Goal: Use online tool/utility: Utilize a website feature to perform a specific function

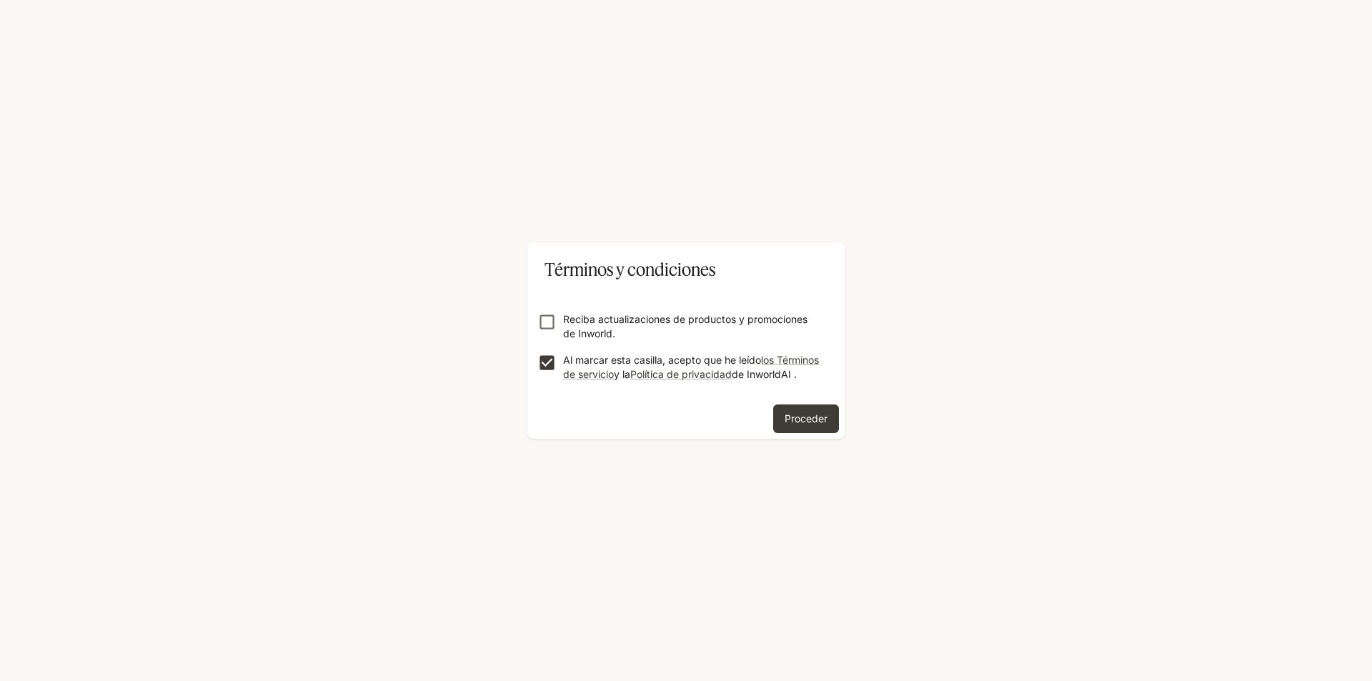
click at [821, 425] on font "Proceder" at bounding box center [806, 418] width 43 height 12
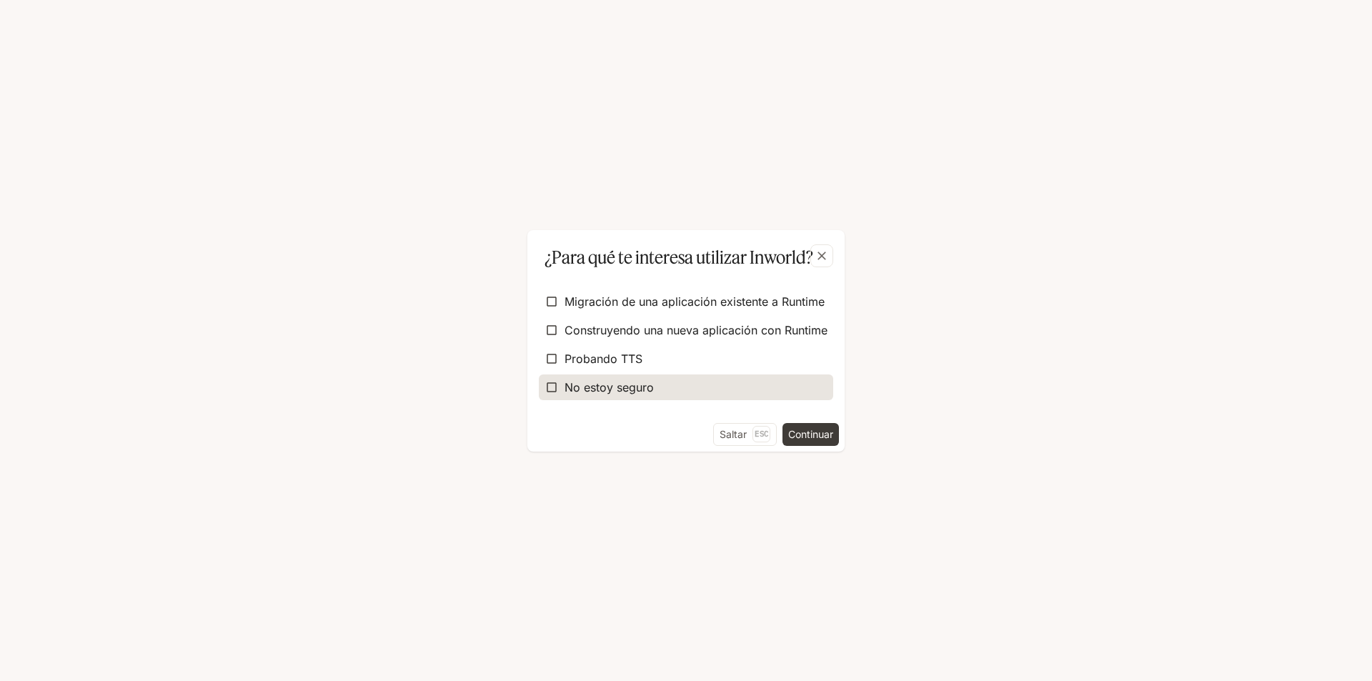
click at [620, 381] on font "No estoy seguro" at bounding box center [609, 387] width 89 height 14
click at [806, 431] on font "Continuar" at bounding box center [810, 434] width 45 height 12
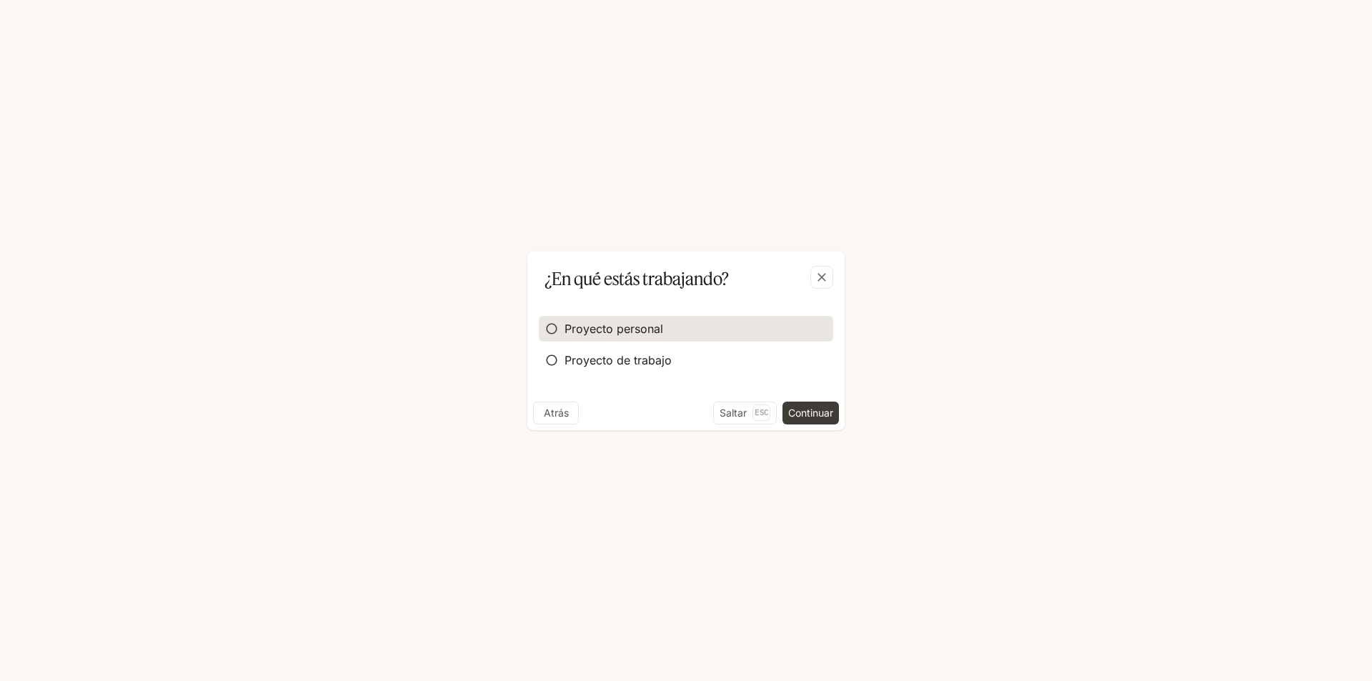
click at [643, 332] on font "Proyecto personal" at bounding box center [614, 329] width 99 height 14
click at [808, 416] on font "Continuar" at bounding box center [810, 413] width 45 height 12
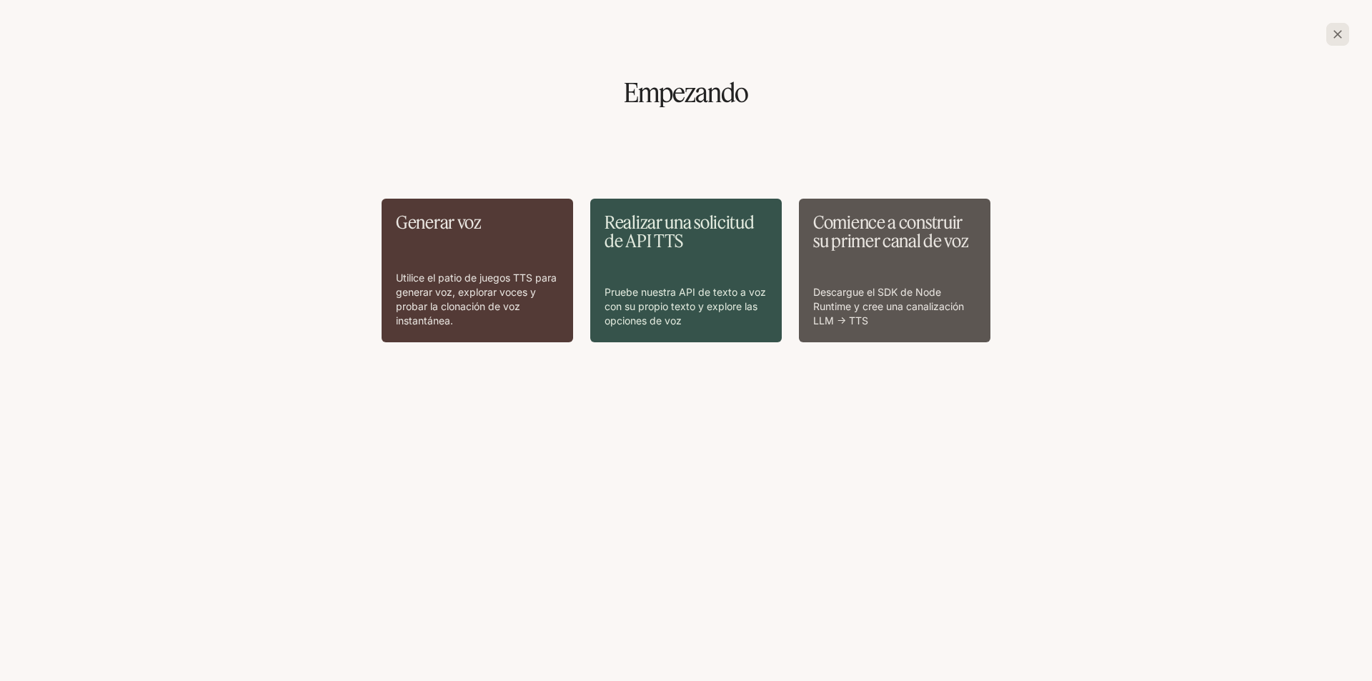
click at [808, 416] on div "Generar voz Utilice el patio de juegos TTS para generar voz, explorar voces y p…" at bounding box center [686, 334] width 1350 height 409
click at [1339, 27] on icon "button" at bounding box center [1338, 34] width 14 height 14
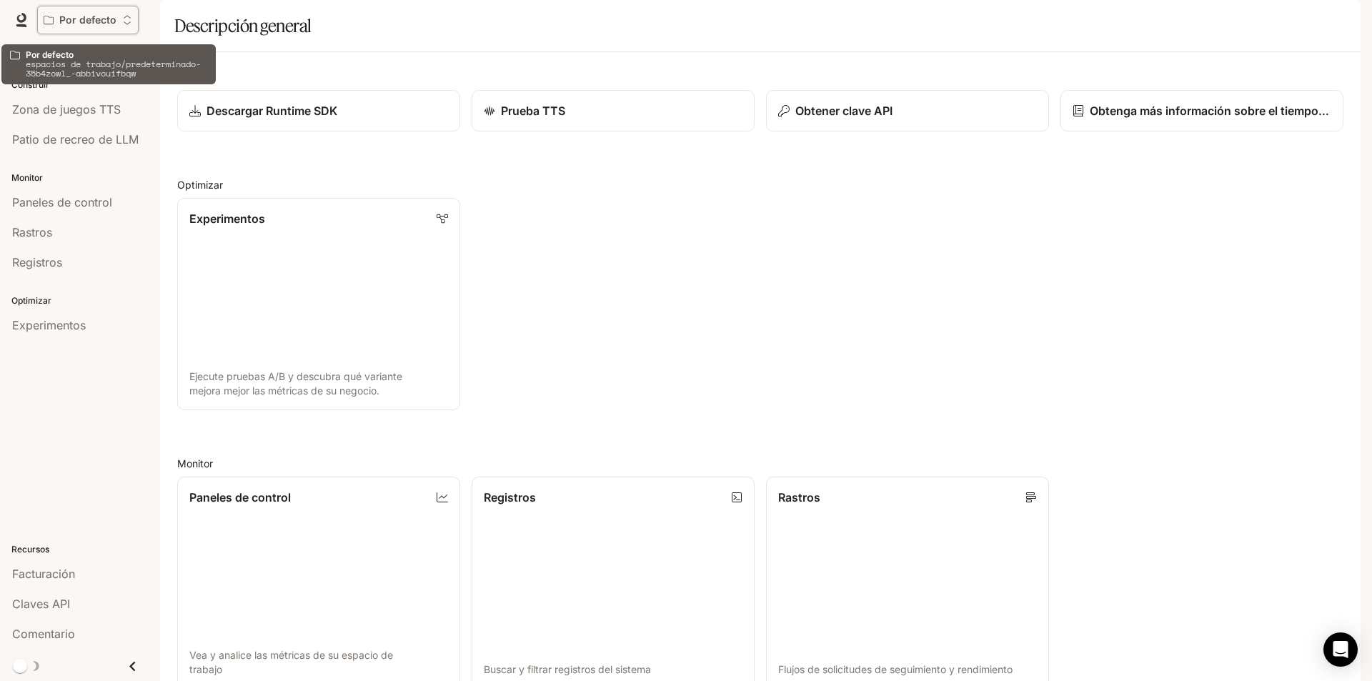
click at [126, 17] on icon "Abrir el menú del espacio de trabajo" at bounding box center [127, 20] width 10 height 10
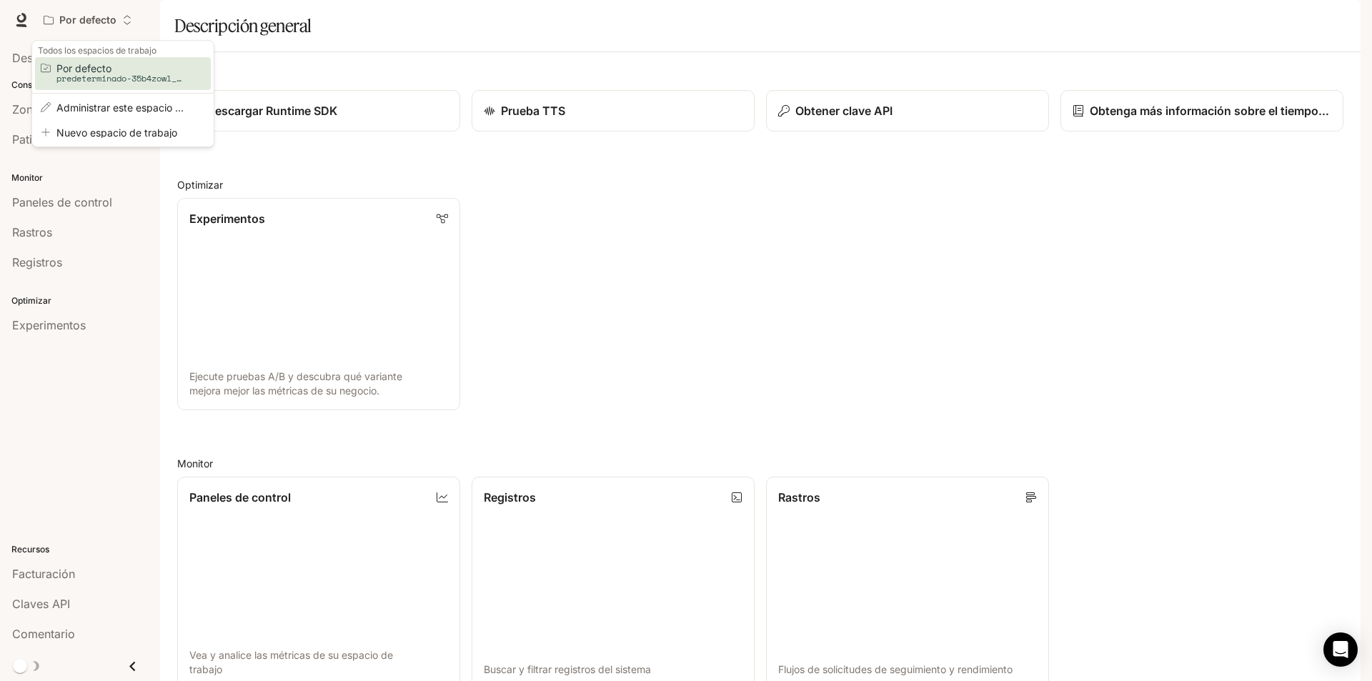
click at [173, 22] on div "Abrir el menú del espacio de trabajo" at bounding box center [686, 340] width 1372 height 681
click at [87, 59] on font "Descripción general" at bounding box center [66, 58] width 108 height 14
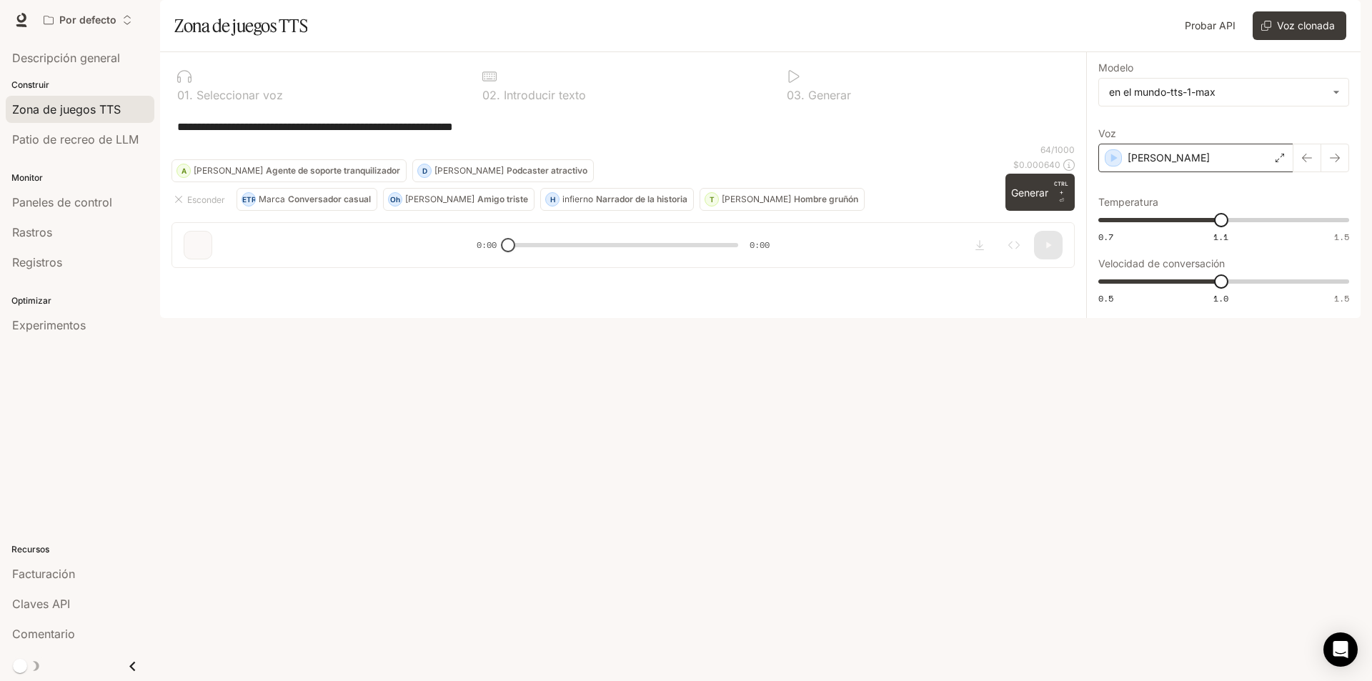
click at [1176, 172] on div "[PERSON_NAME]" at bounding box center [1196, 158] width 195 height 29
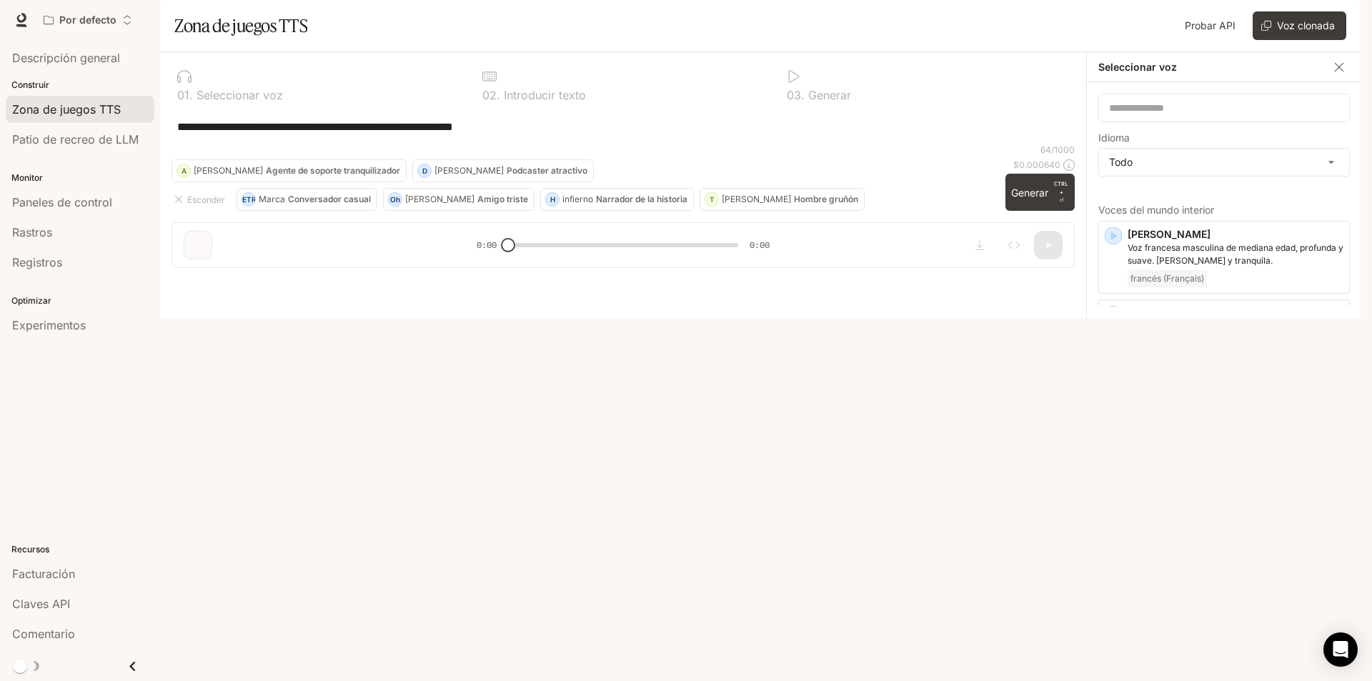
click at [1013, 144] on div "**********" at bounding box center [624, 126] width 904 height 34
click at [1348, 78] on button "button" at bounding box center [1339, 66] width 21 height 21
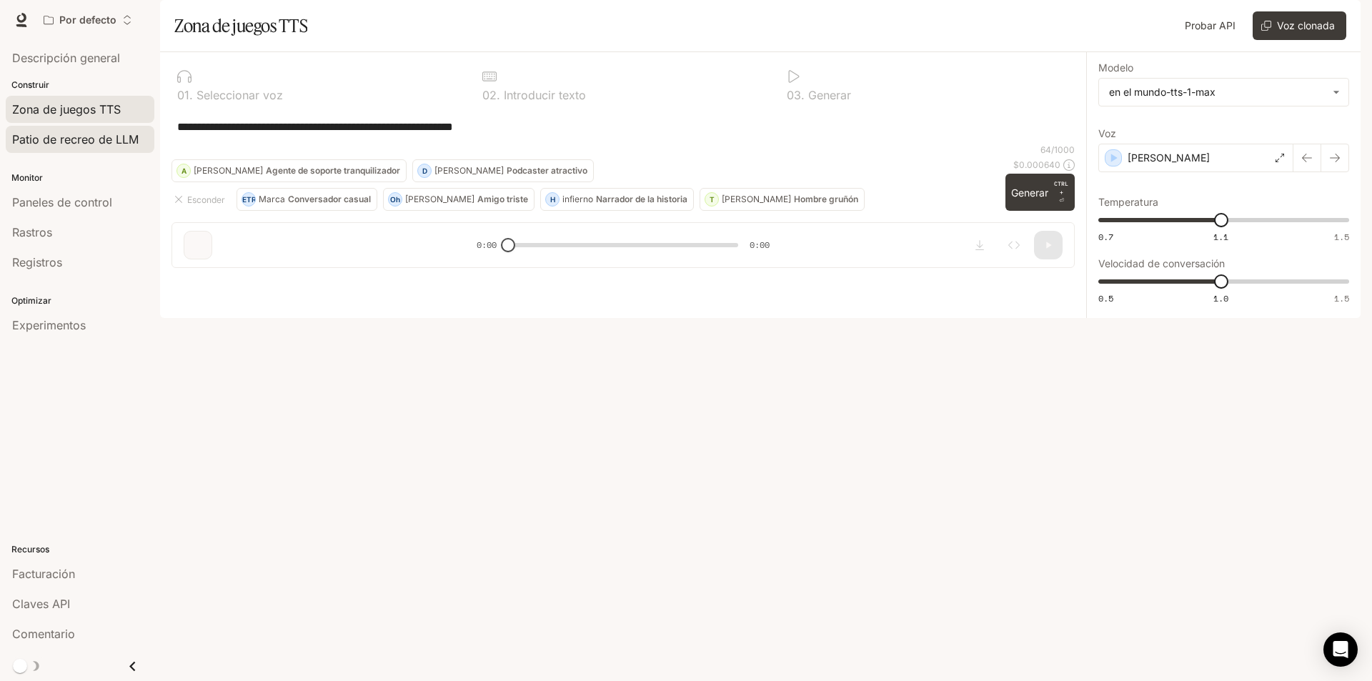
click at [40, 137] on font "Patio de recreo de LLM" at bounding box center [75, 139] width 127 height 14
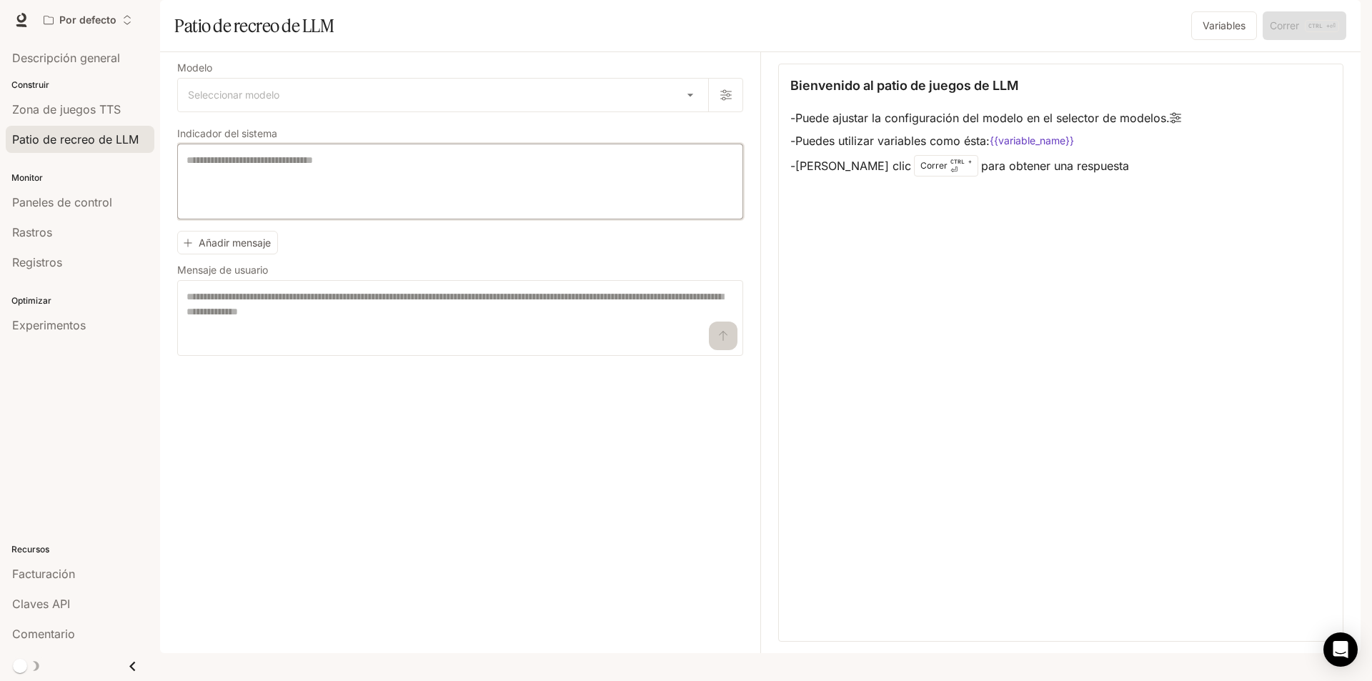
click at [337, 210] on textarea at bounding box center [461, 181] width 548 height 57
